Goal: Task Accomplishment & Management: Use online tool/utility

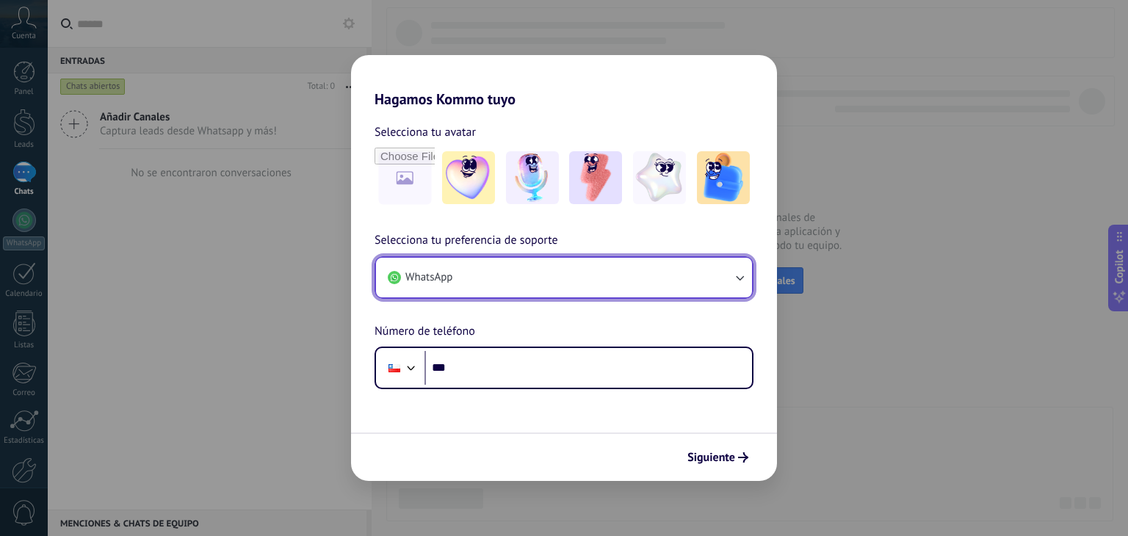
click at [556, 274] on button "WhatsApp" at bounding box center [564, 278] width 376 height 40
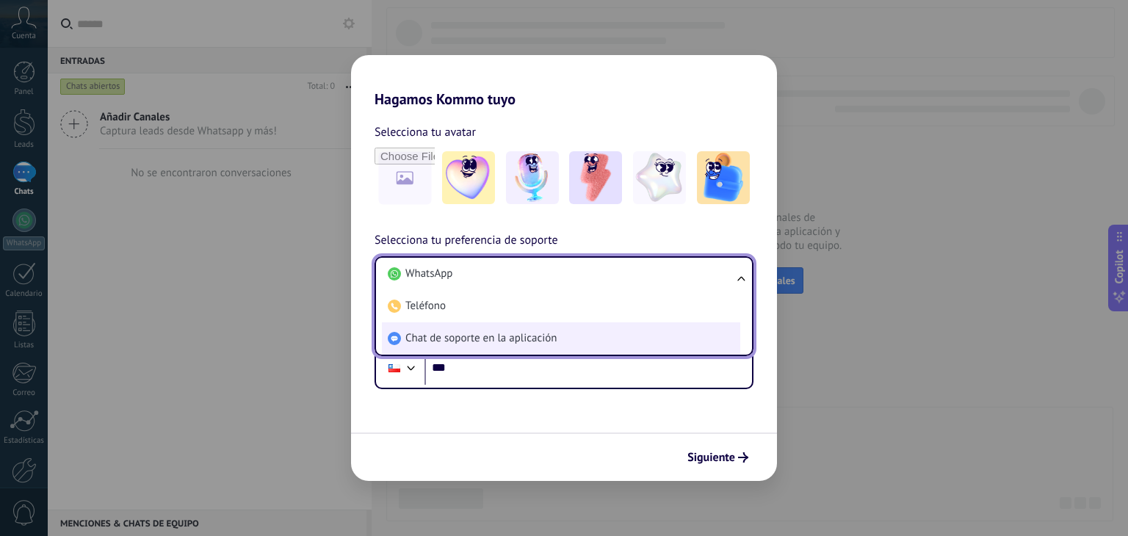
click at [542, 336] on span "Chat de soporte en la aplicación" at bounding box center [480, 338] width 151 height 15
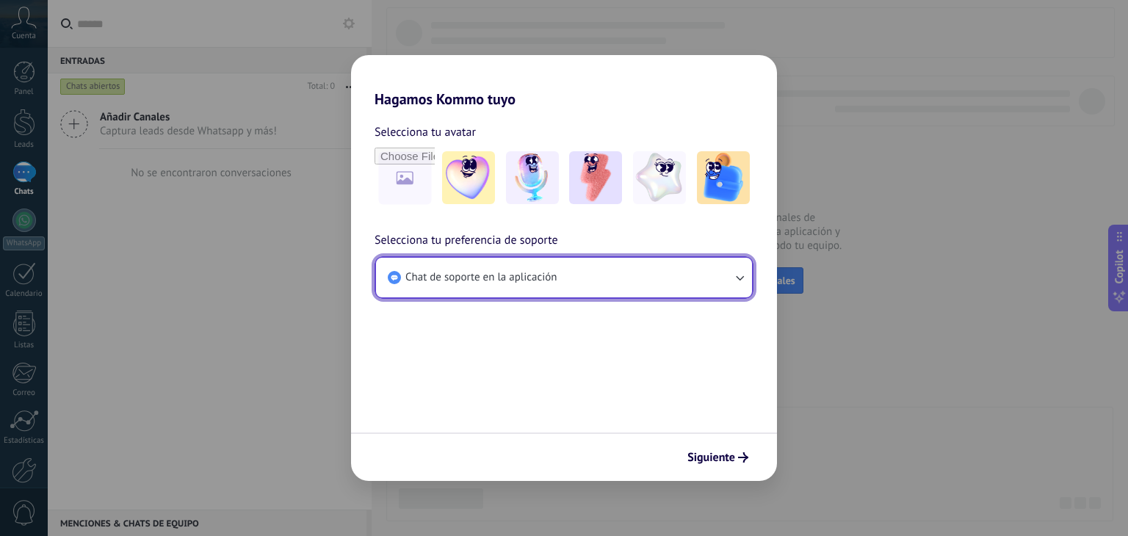
click at [597, 280] on button "Chat de soporte en la aplicación" at bounding box center [564, 278] width 376 height 40
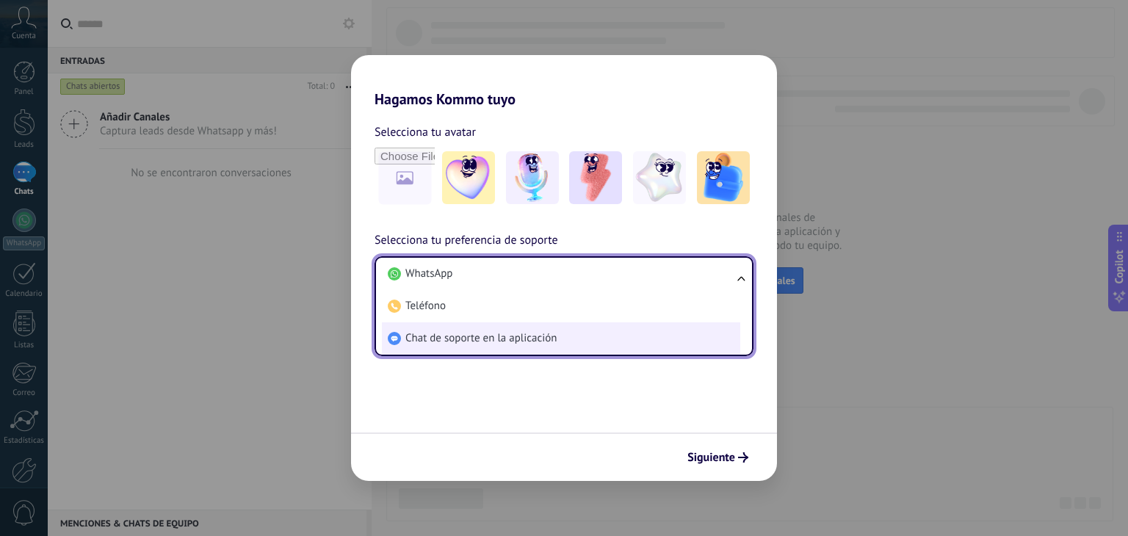
click at [485, 338] on span "Chat de soporte en la aplicación" at bounding box center [480, 338] width 151 height 15
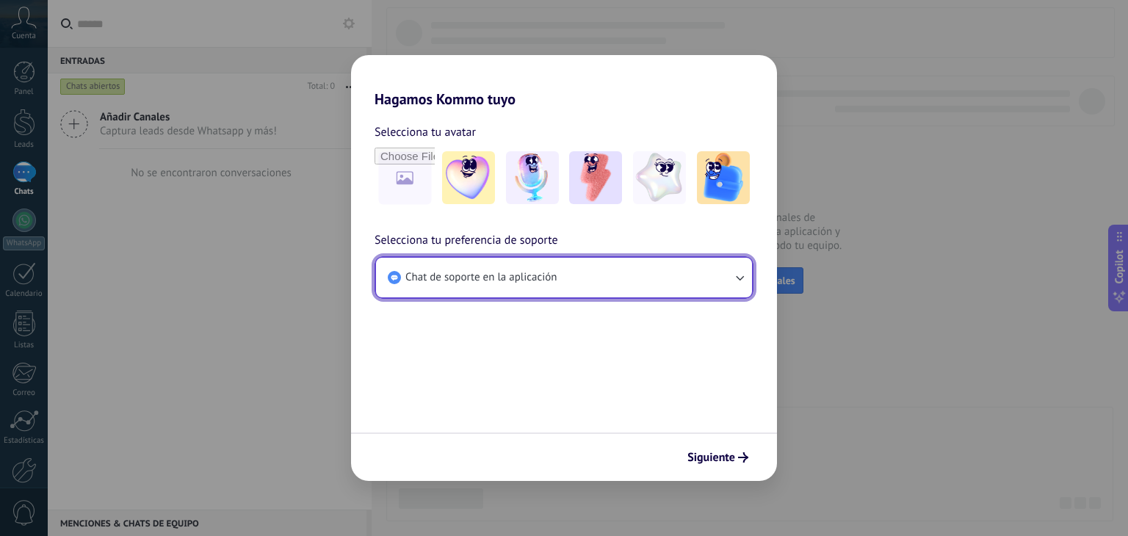
click at [574, 290] on button "Chat de soporte en la aplicación" at bounding box center [564, 278] width 376 height 40
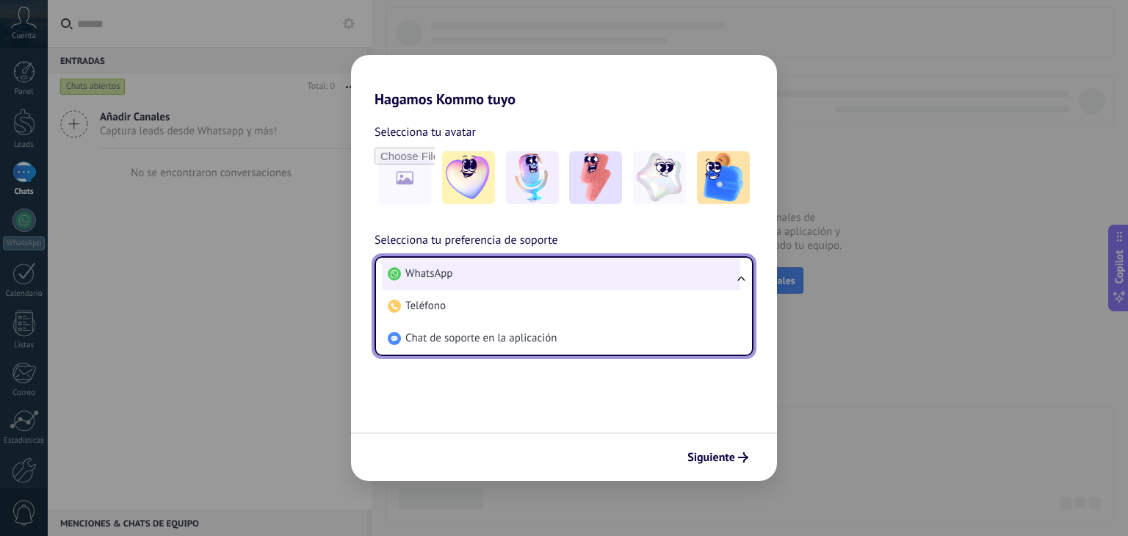
click at [519, 279] on li "WhatsApp" at bounding box center [561, 274] width 358 height 32
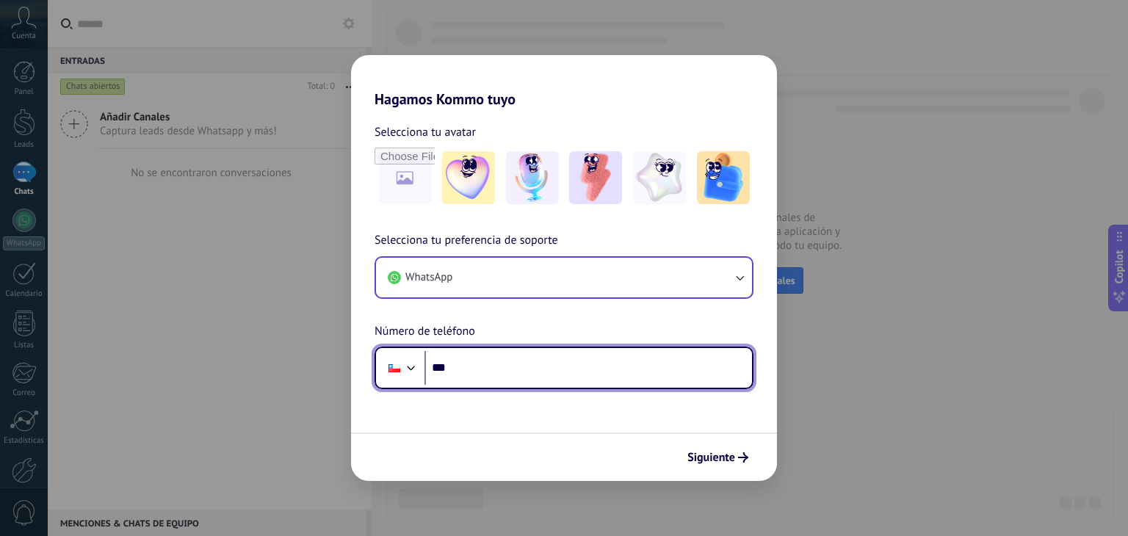
click at [498, 377] on input "***" at bounding box center [587, 368] width 327 height 34
click at [507, 356] on input "***" at bounding box center [587, 368] width 327 height 34
type input "**********"
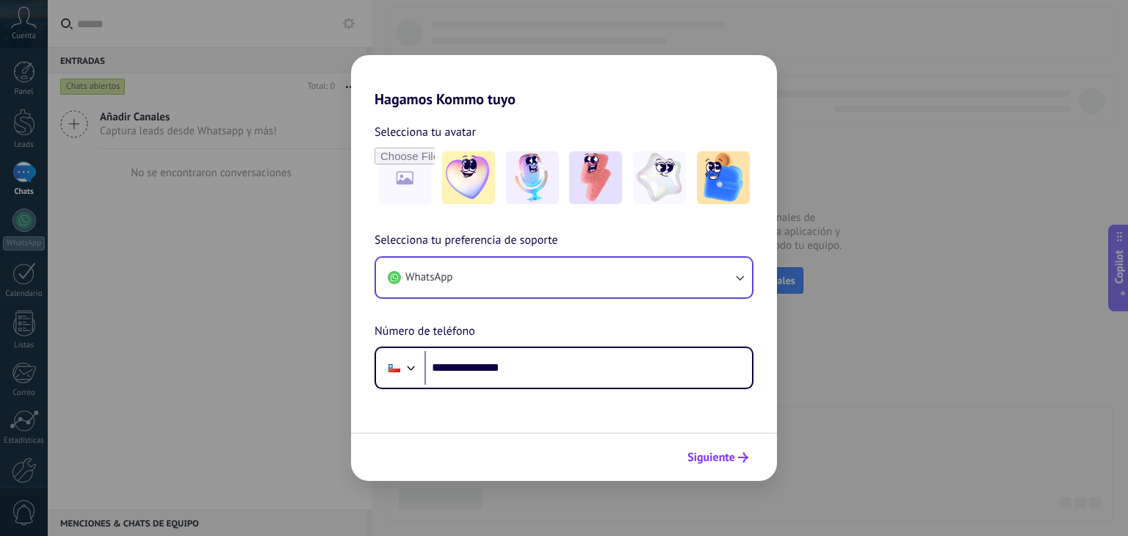
click at [730, 465] on button "Siguiente" at bounding box center [718, 457] width 74 height 25
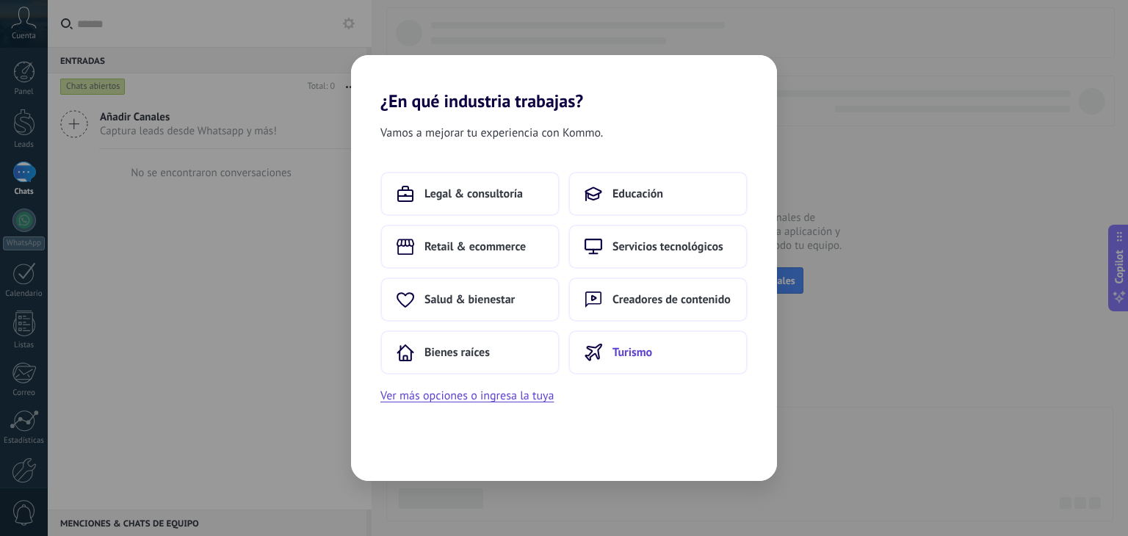
click at [672, 355] on button "Turismo" at bounding box center [657, 352] width 179 height 44
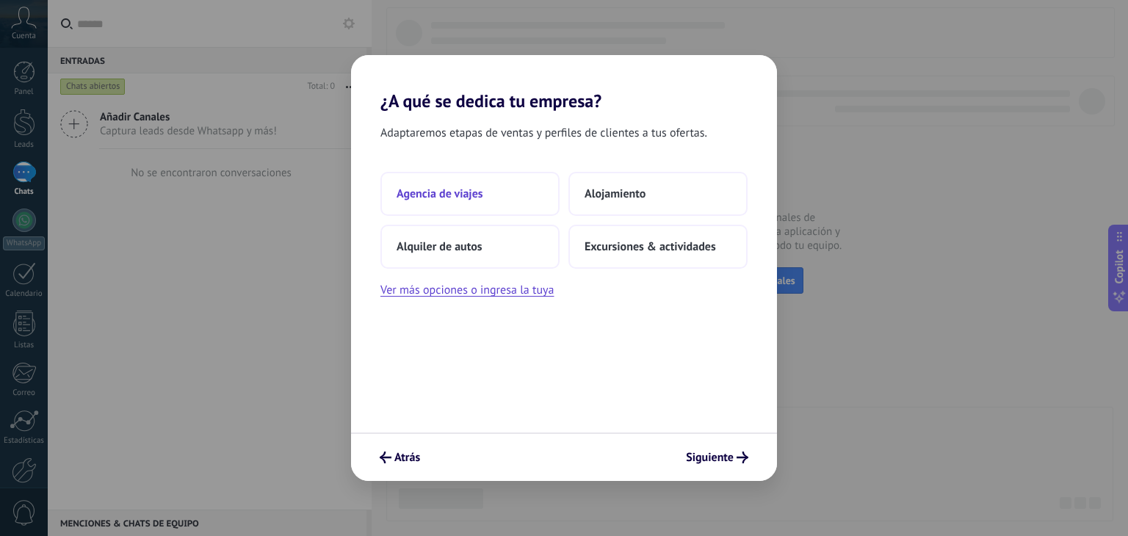
click at [479, 196] on span "Agencia de viajes" at bounding box center [439, 193] width 87 height 15
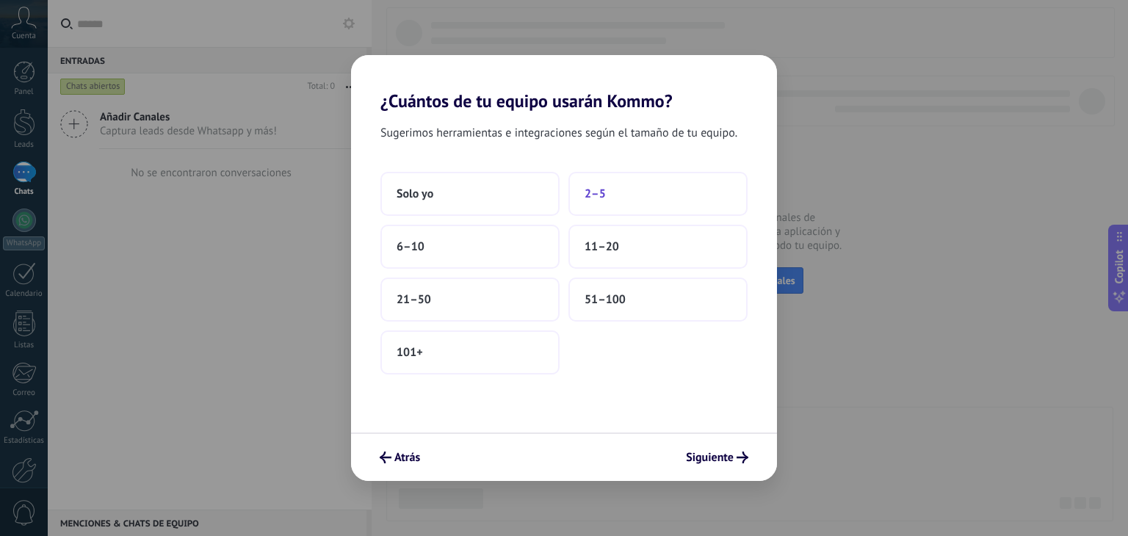
click at [592, 204] on button "2–5" at bounding box center [657, 194] width 179 height 44
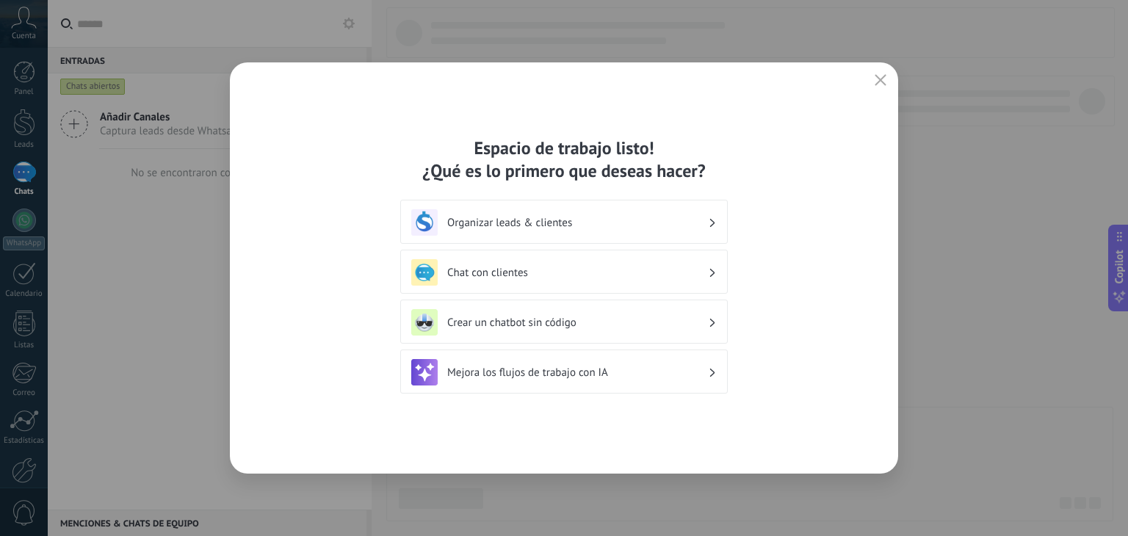
click at [540, 286] on div "Chat con clientes" at bounding box center [563, 272] width 327 height 44
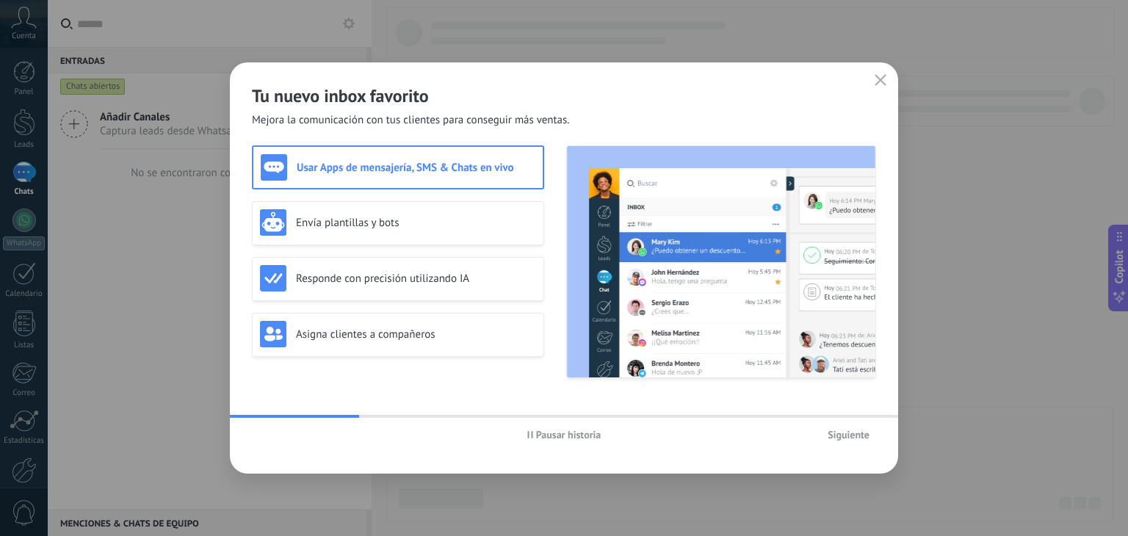
click at [847, 435] on span "Siguiente" at bounding box center [848, 434] width 42 height 10
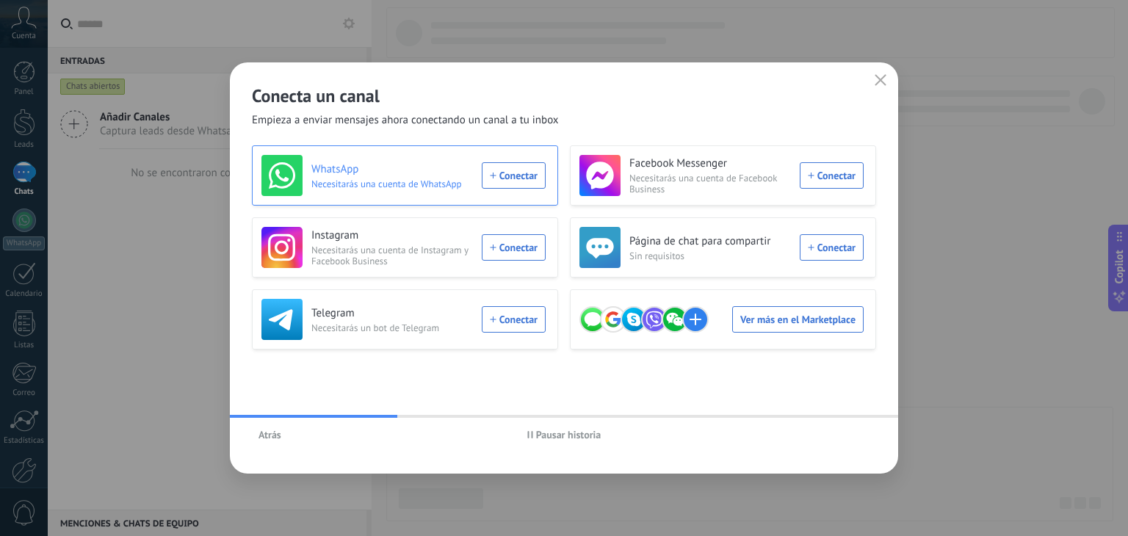
click at [507, 175] on div "WhatsApp Necesitarás una cuenta de WhatsApp Conectar" at bounding box center [403, 175] width 284 height 41
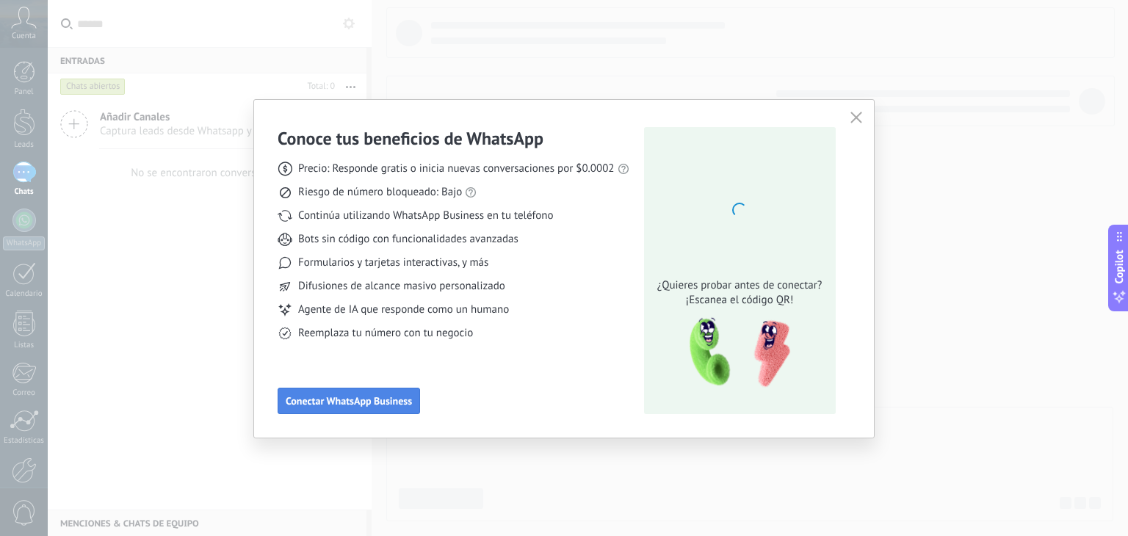
click at [388, 398] on span "Conectar WhatsApp Business" at bounding box center [349, 401] width 126 height 10
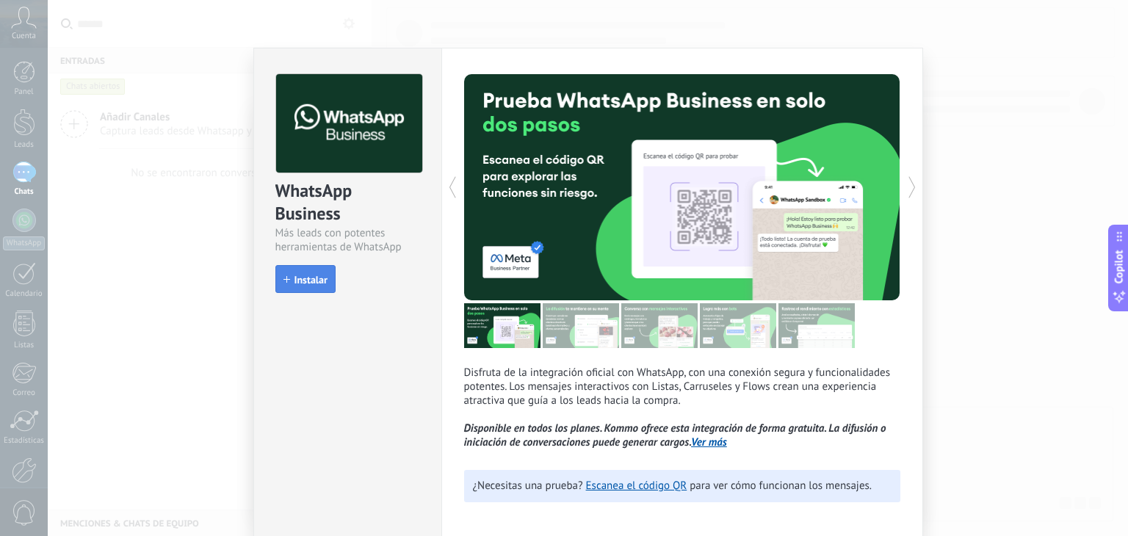
click at [309, 281] on span "Instalar" at bounding box center [310, 280] width 33 height 10
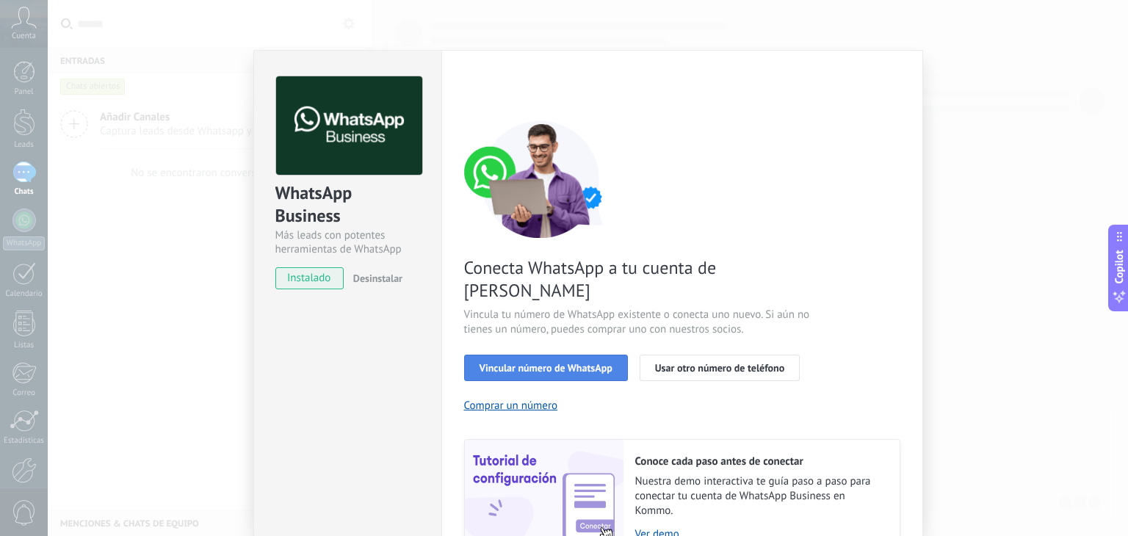
click at [596, 363] on span "Vincular número de WhatsApp" at bounding box center [545, 368] width 133 height 10
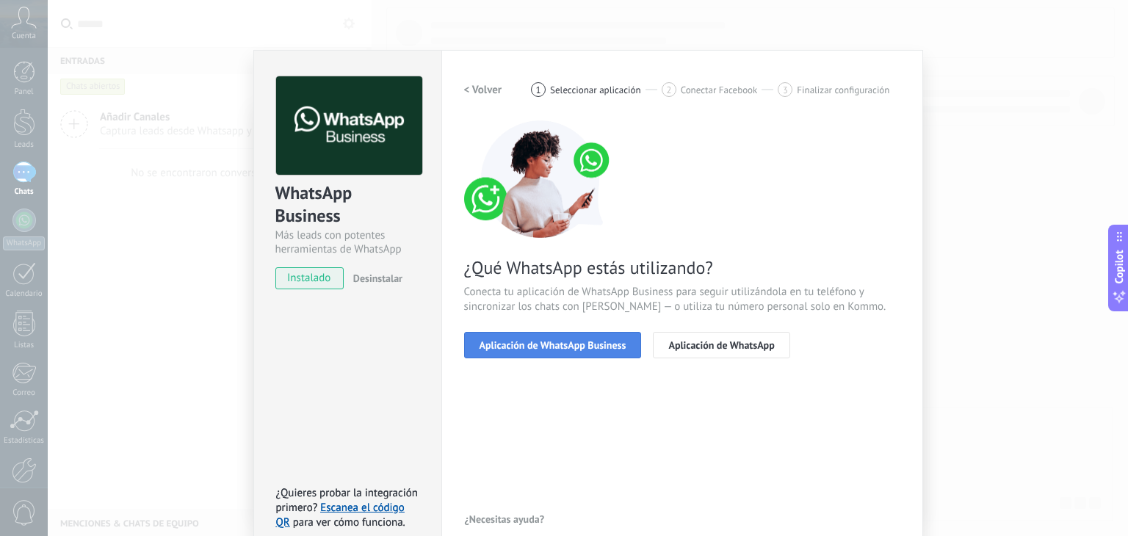
click at [557, 346] on span "Aplicación de WhatsApp Business" at bounding box center [552, 345] width 147 height 10
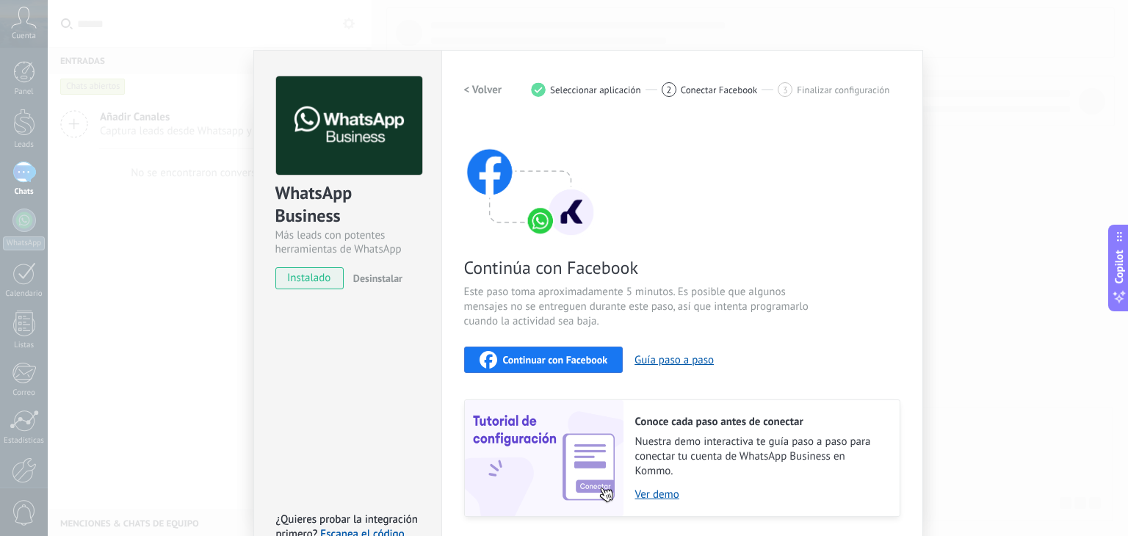
scroll to position [46, 0]
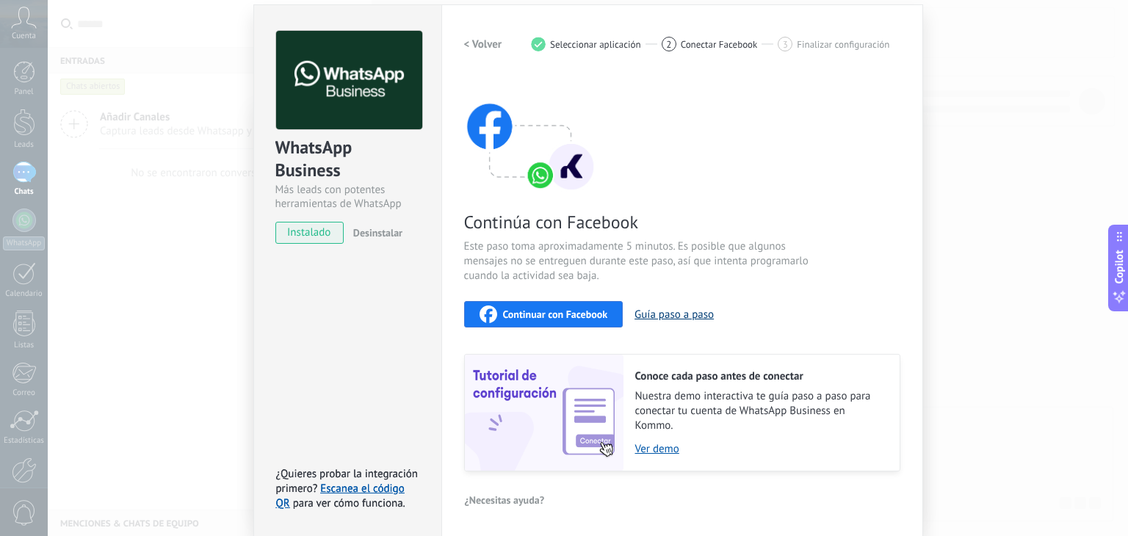
click at [689, 314] on button "Guía paso a paso" at bounding box center [673, 315] width 79 height 14
click at [544, 319] on div "Continuar con Facebook" at bounding box center [543, 314] width 128 height 18
